Goal: Find contact information: Find contact information

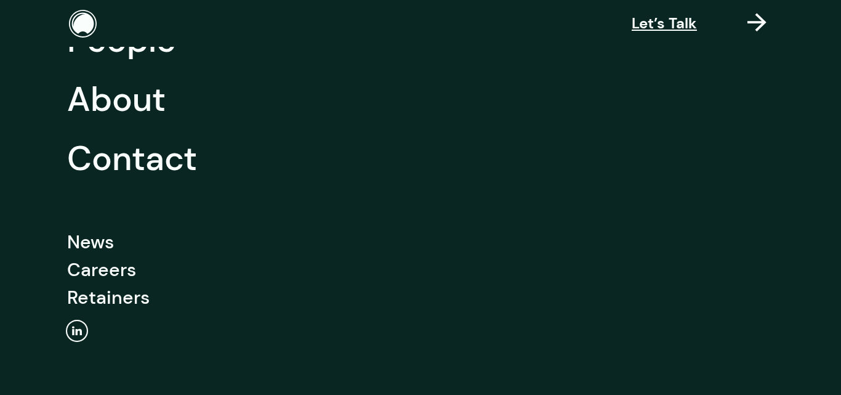
scroll to position [274, 0]
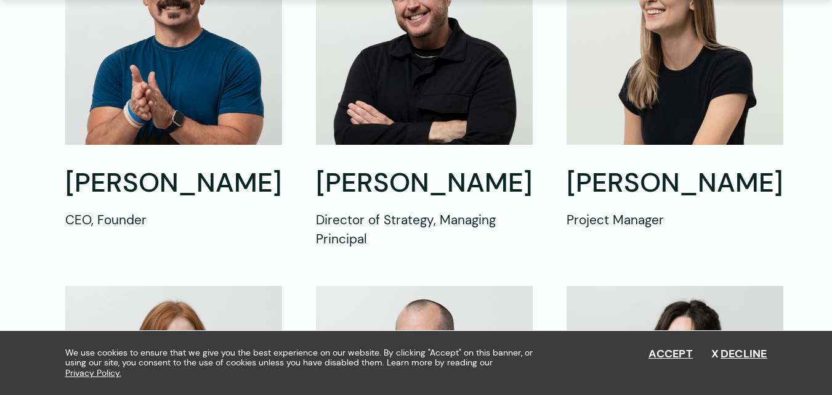
scroll to position [616, 0]
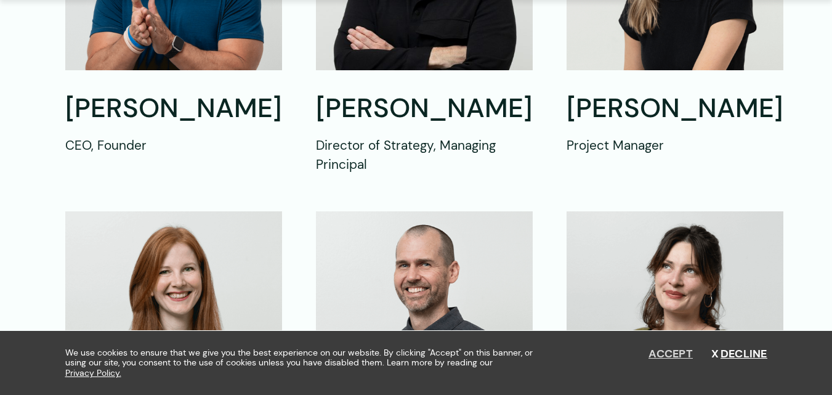
click at [680, 357] on button "Accept" at bounding box center [671, 354] width 44 height 14
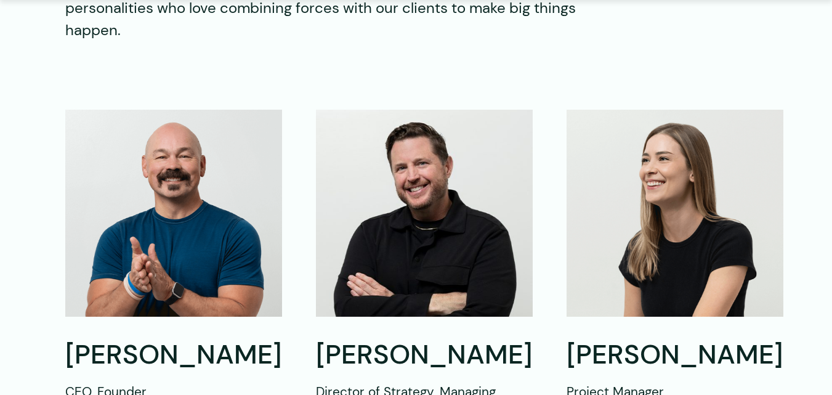
scroll to position [493, 0]
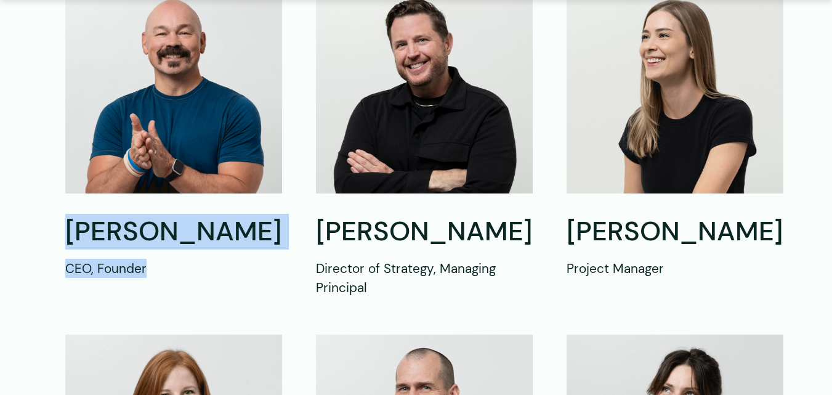
drag, startPoint x: 68, startPoint y: 226, endPoint x: 155, endPoint y: 260, distance: 92.7
click at [155, 260] on div "Shawn Mann CEO, Founder" at bounding box center [173, 245] width 217 height 63
copy div "Shawn Mann CEO, Founder"
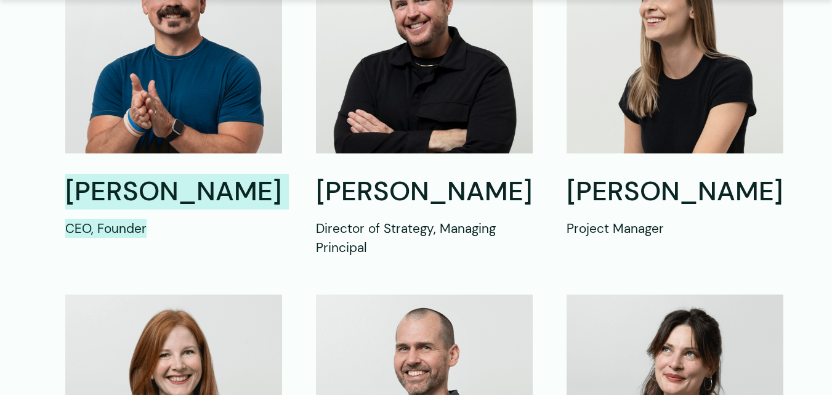
scroll to position [554, 0]
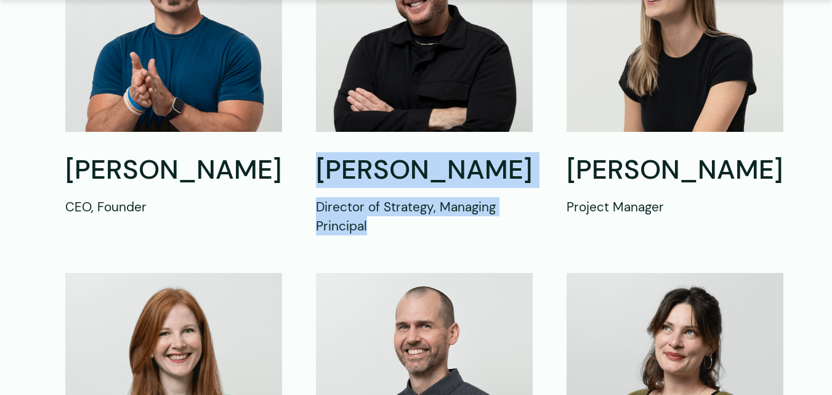
drag, startPoint x: 311, startPoint y: 162, endPoint x: 433, endPoint y: 225, distance: 137.2
click at [433, 225] on div "Alan Robinson Director of Strategy, Managing Principal" at bounding box center [424, 194] width 217 height 83
copy div "Alan Robinson Director of Strategy, Managing Principal"
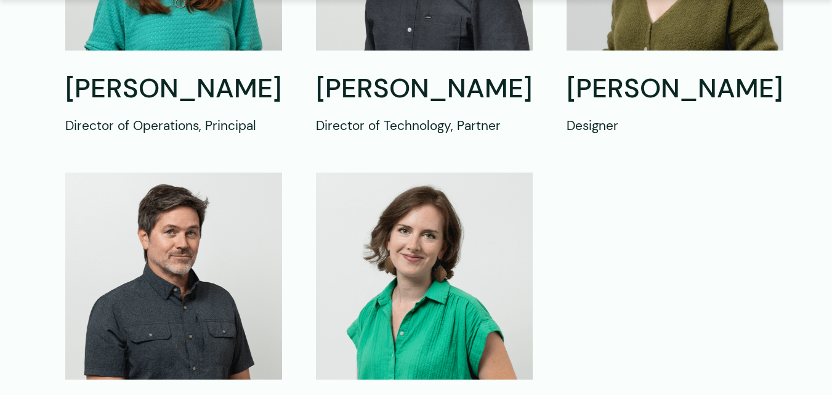
scroll to position [986, 0]
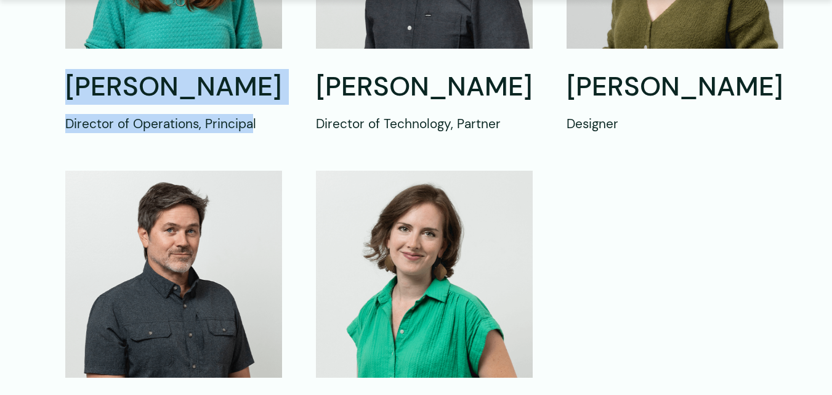
drag, startPoint x: 71, startPoint y: 75, endPoint x: 251, endPoint y: 116, distance: 185.0
click at [251, 116] on div "Anna Gillespie Director of Operations, Principal" at bounding box center [173, 101] width 217 height 63
click at [180, 114] on p "Director of Operations, Principal" at bounding box center [173, 123] width 217 height 19
drag, startPoint x: 67, startPoint y: 79, endPoint x: 259, endPoint y: 110, distance: 195.2
click at [259, 110] on div "Anna Gillespie Director of Operations, Principal" at bounding box center [173, 101] width 217 height 63
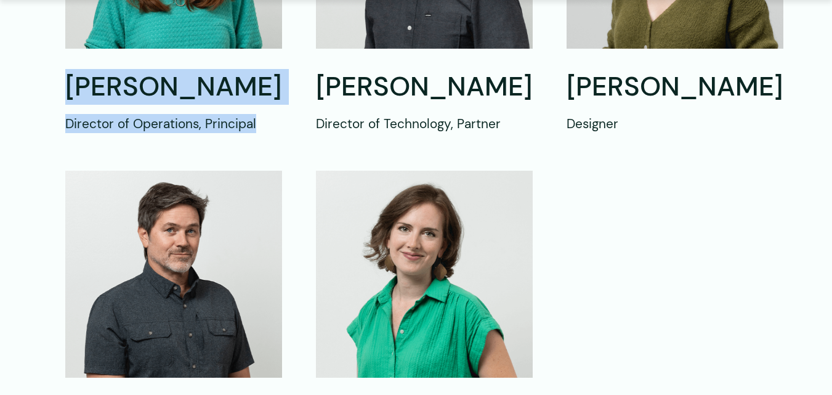
copy div "Anna Gillespie Director of Operations, Principal"
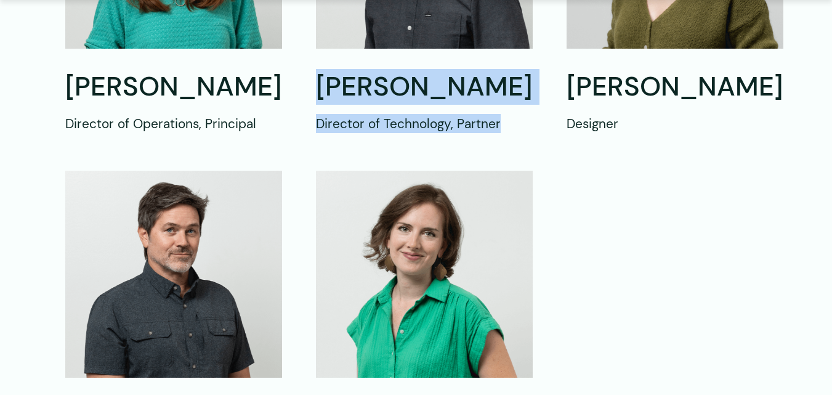
drag, startPoint x: 314, startPoint y: 78, endPoint x: 500, endPoint y: 144, distance: 197.2
click at [500, 133] on div "David McReynolds Director of Technology, Partner" at bounding box center [424, 101] width 217 height 63
copy div "David McReynolds Director of Technology, Partner"
